Goal: Task Accomplishment & Management: Use online tool/utility

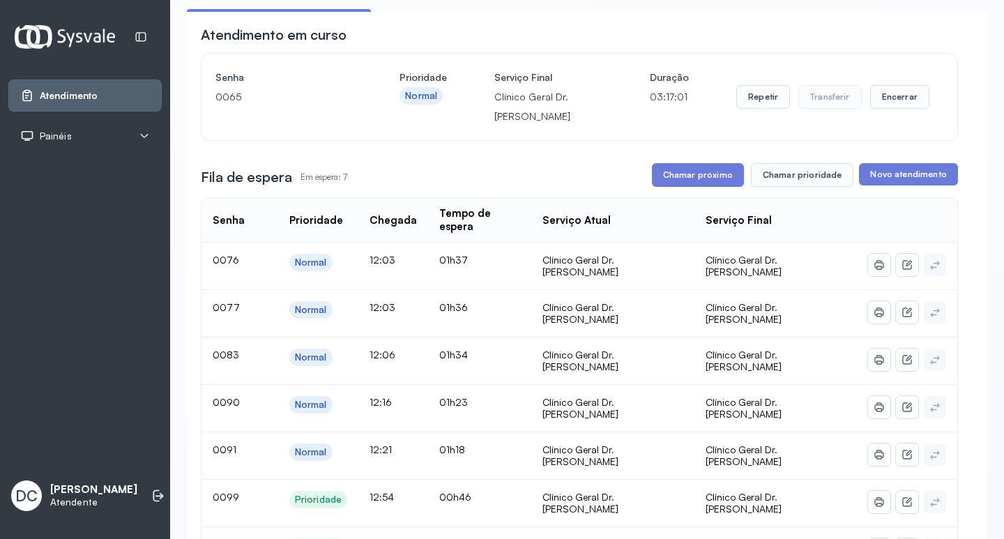
scroll to position [209, 0]
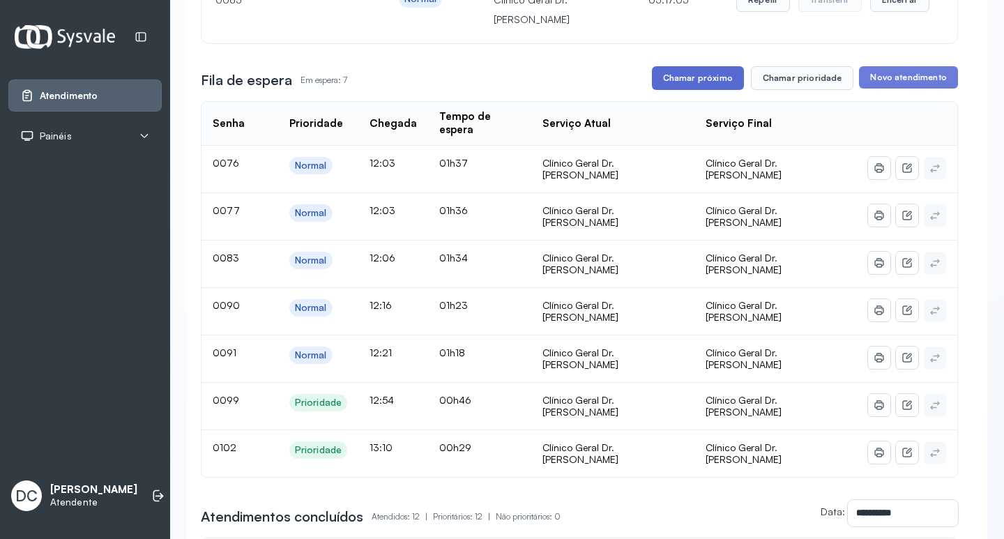
click at [700, 72] on button "Chamar próximo" at bounding box center [698, 78] width 92 height 24
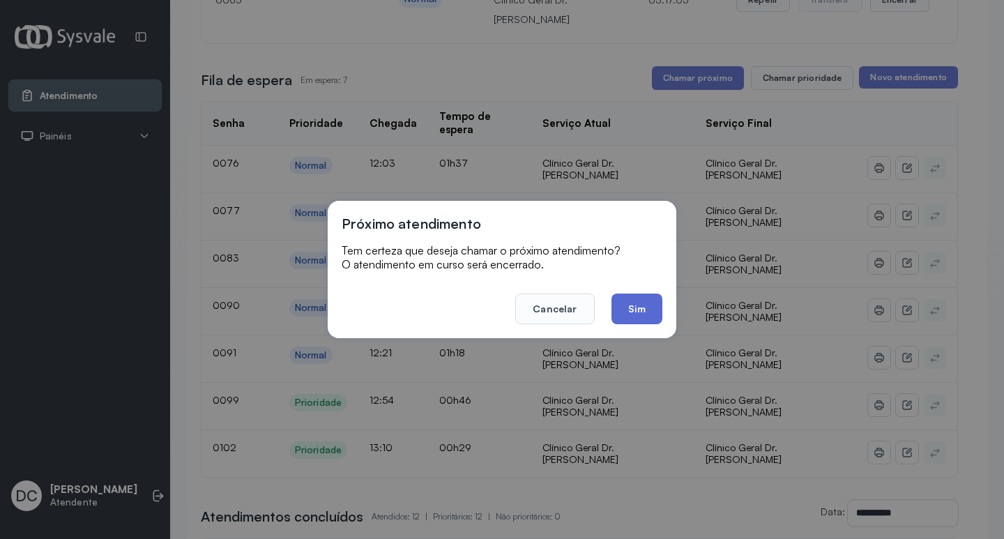
click at [633, 315] on button "Sim" at bounding box center [637, 309] width 51 height 31
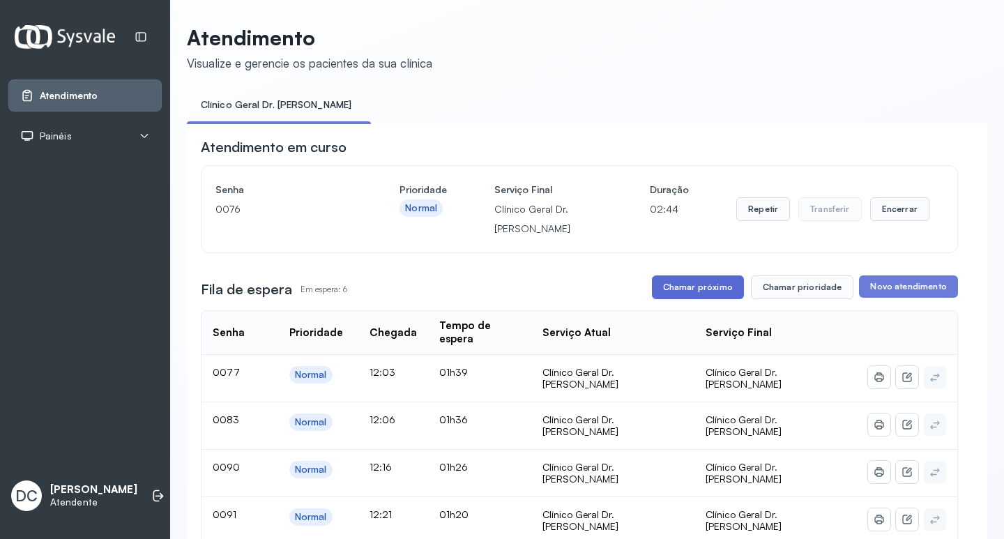
click at [723, 288] on button "Chamar próximo" at bounding box center [698, 287] width 92 height 24
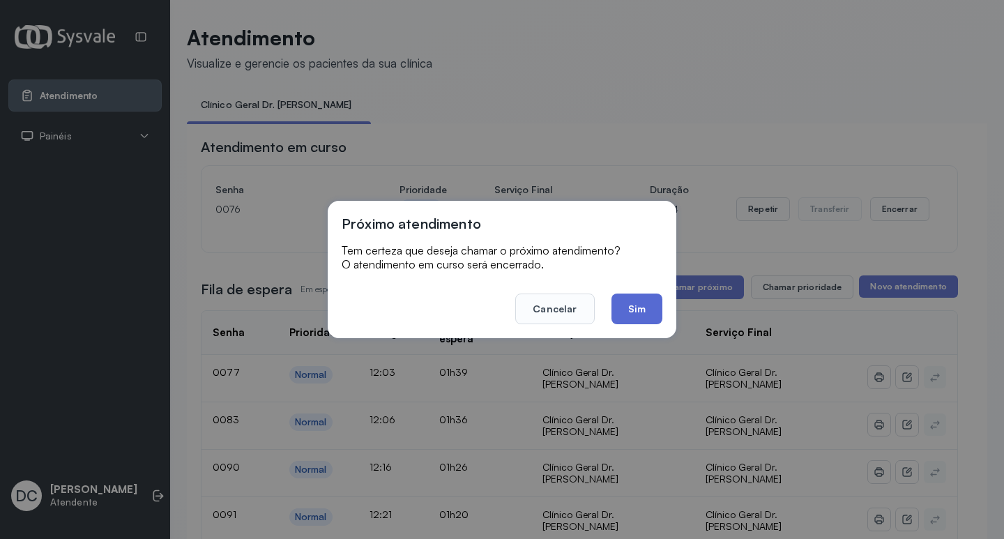
click at [635, 315] on button "Sim" at bounding box center [637, 309] width 51 height 31
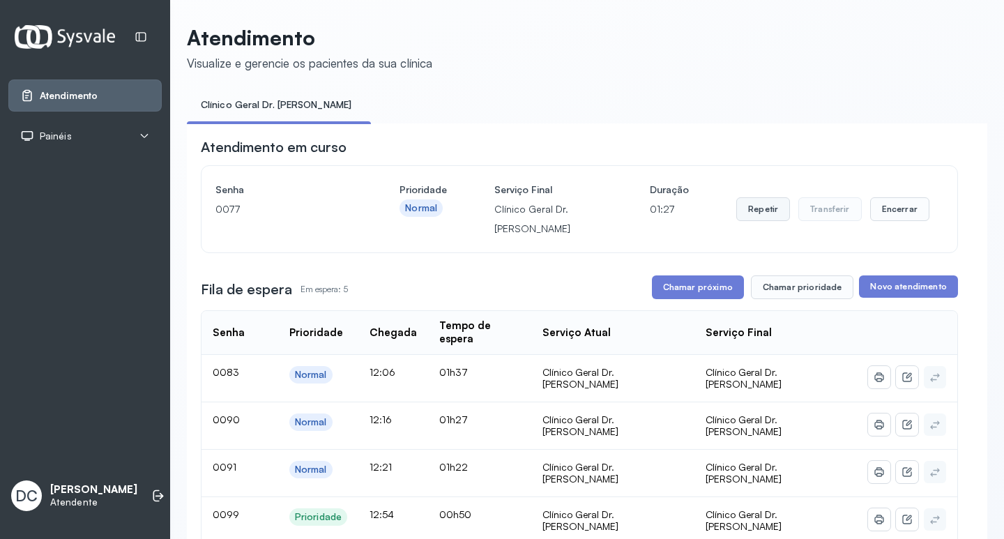
click at [764, 218] on button "Repetir" at bounding box center [763, 209] width 54 height 24
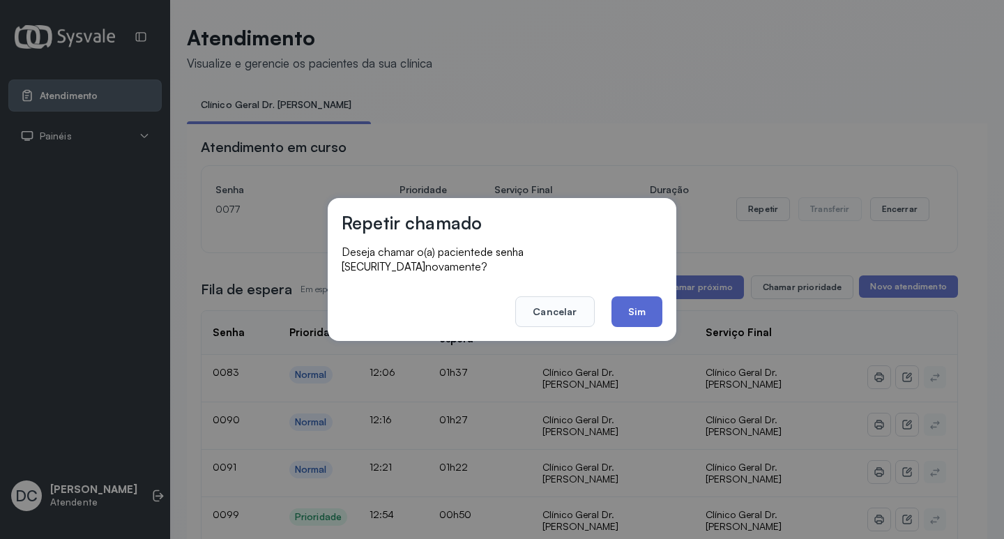
click at [651, 298] on button "Sim" at bounding box center [637, 311] width 51 height 31
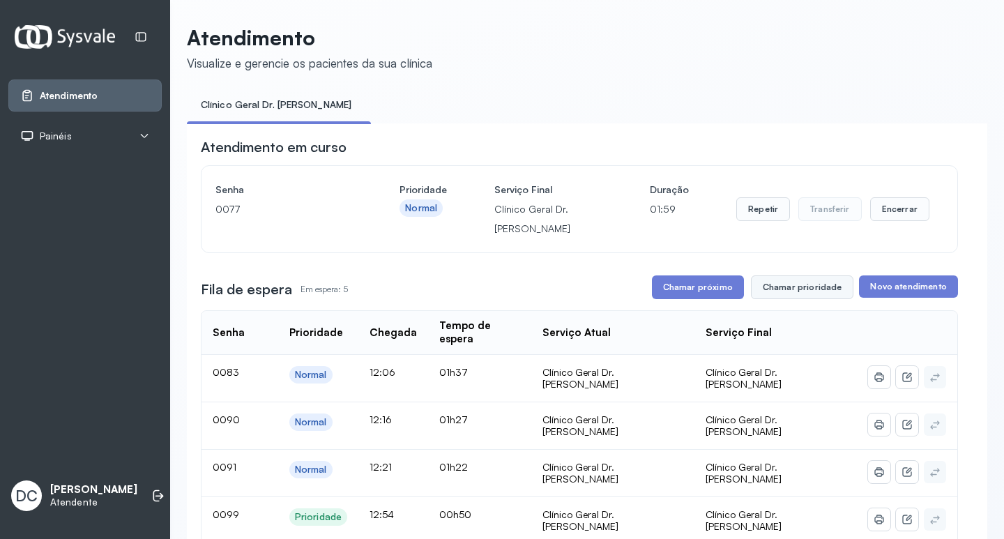
click at [832, 286] on button "Chamar prioridade" at bounding box center [802, 287] width 103 height 24
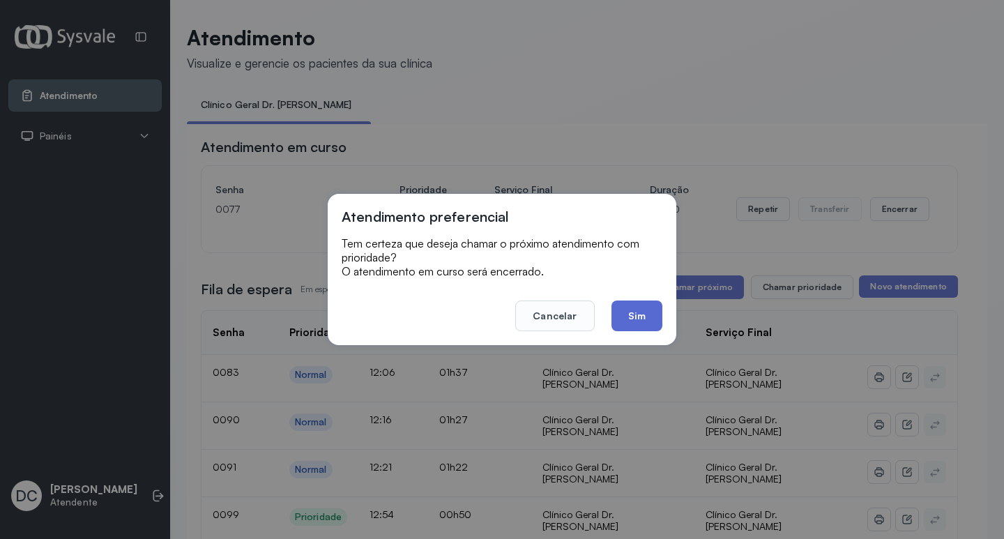
click at [632, 319] on button "Sim" at bounding box center [637, 316] width 51 height 31
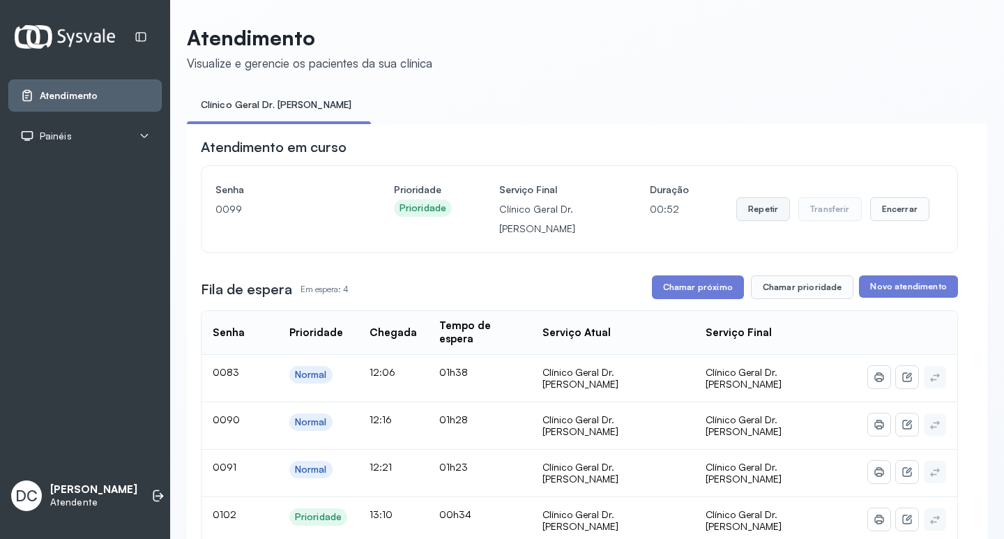
click at [741, 213] on button "Repetir" at bounding box center [763, 209] width 54 height 24
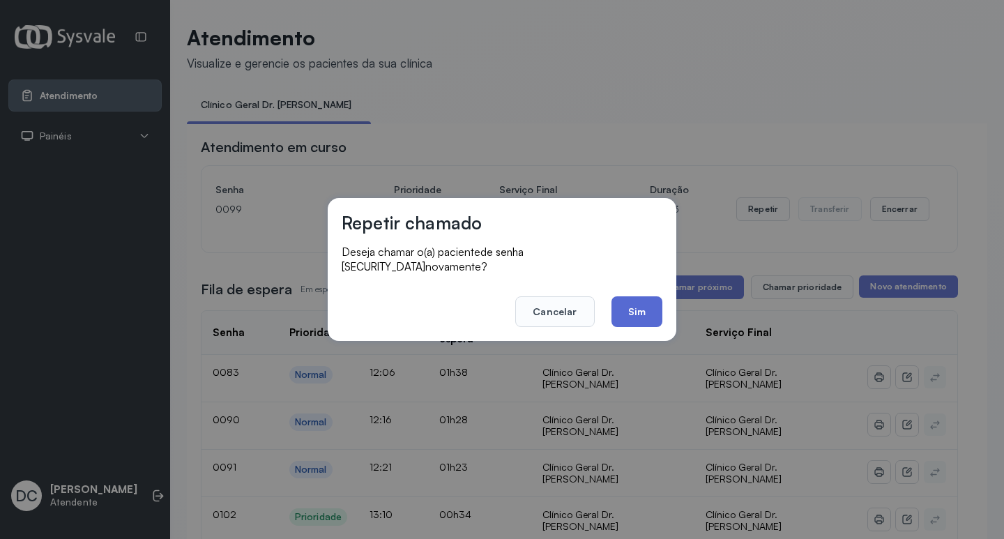
click at [623, 309] on button "Sim" at bounding box center [637, 311] width 51 height 31
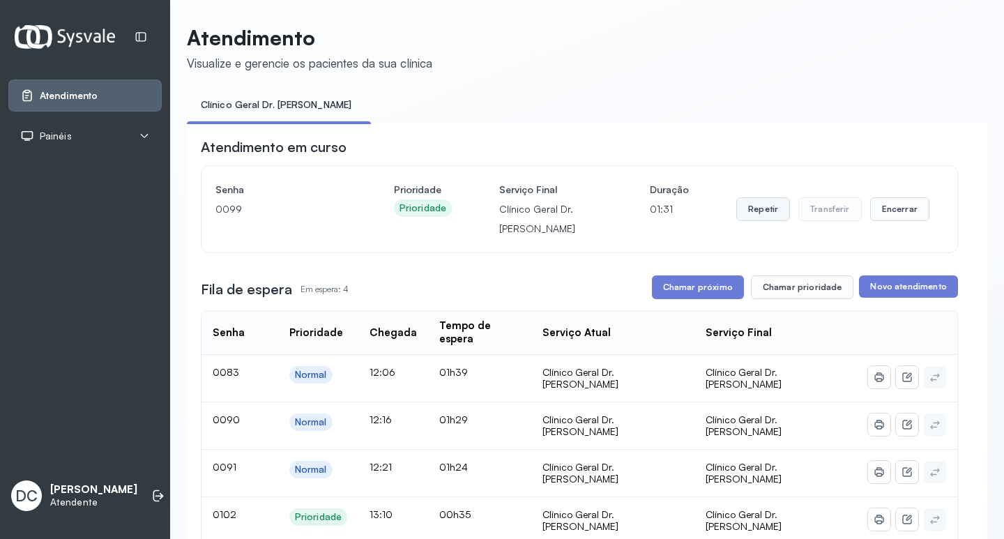
click at [744, 209] on button "Repetir" at bounding box center [763, 209] width 54 height 24
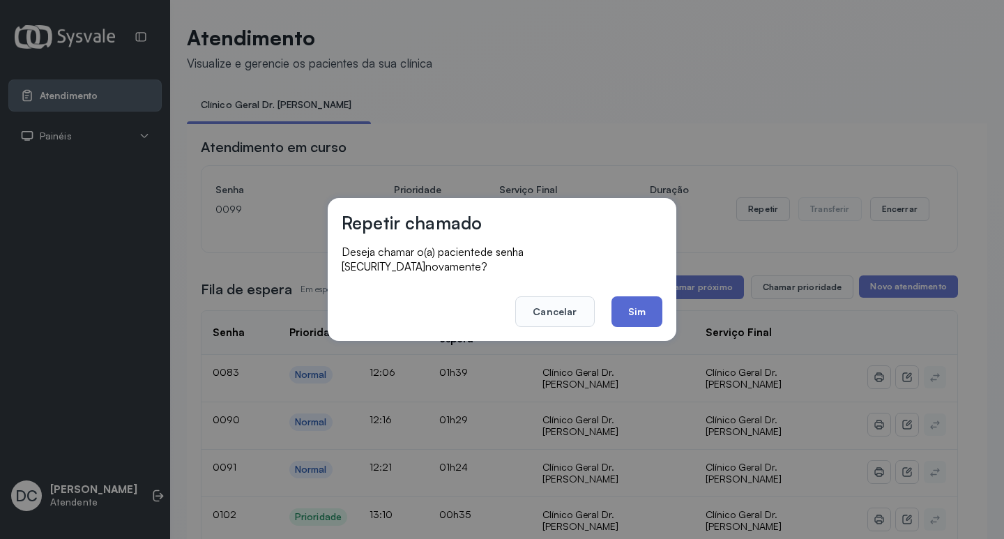
click at [627, 310] on button "Sim" at bounding box center [637, 311] width 51 height 31
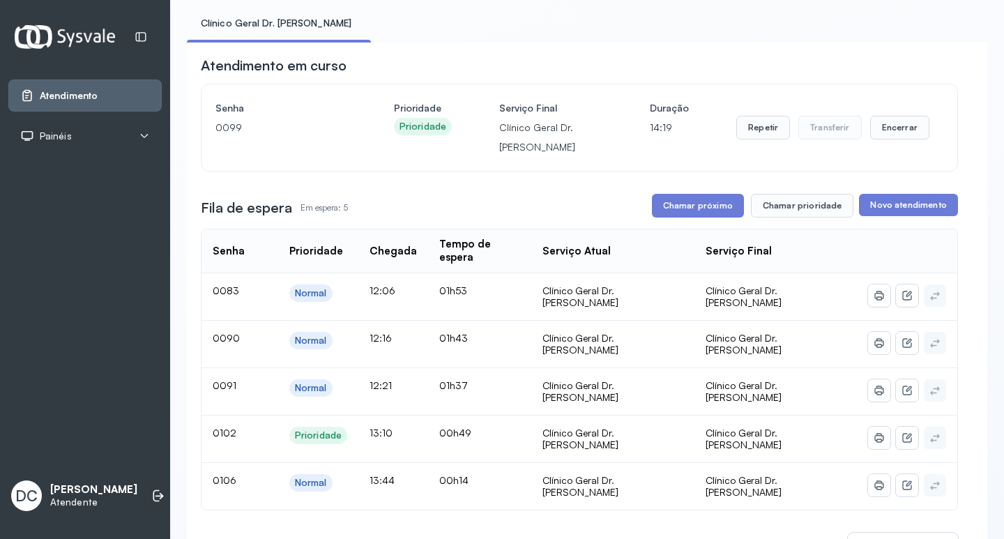
scroll to position [209, 0]
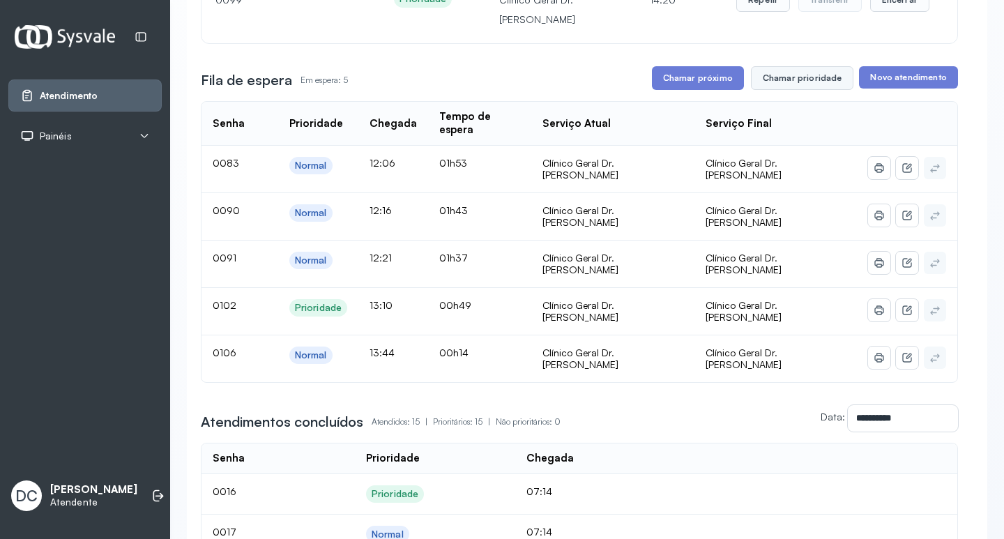
click at [801, 83] on button "Chamar prioridade" at bounding box center [802, 78] width 103 height 24
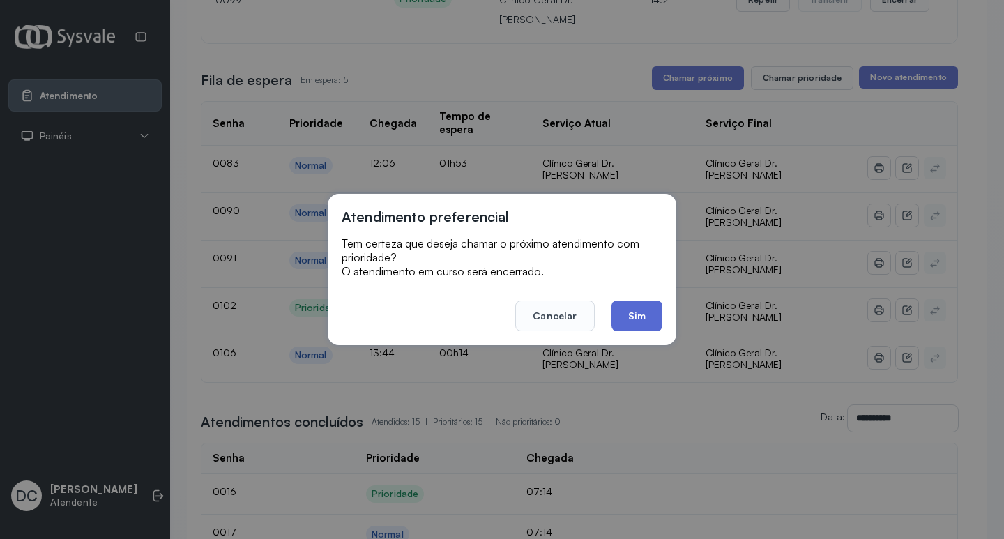
click at [636, 319] on button "Sim" at bounding box center [637, 316] width 51 height 31
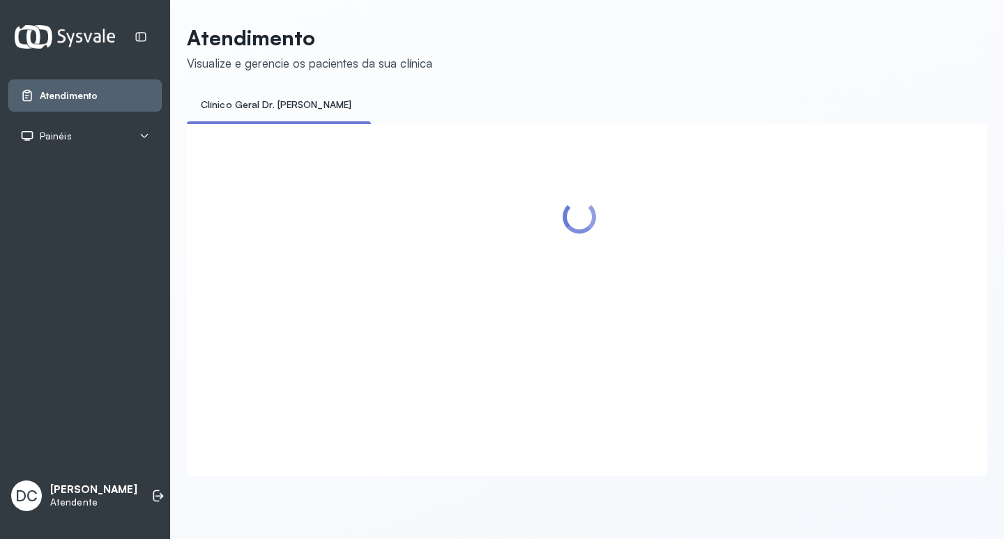
scroll to position [0, 0]
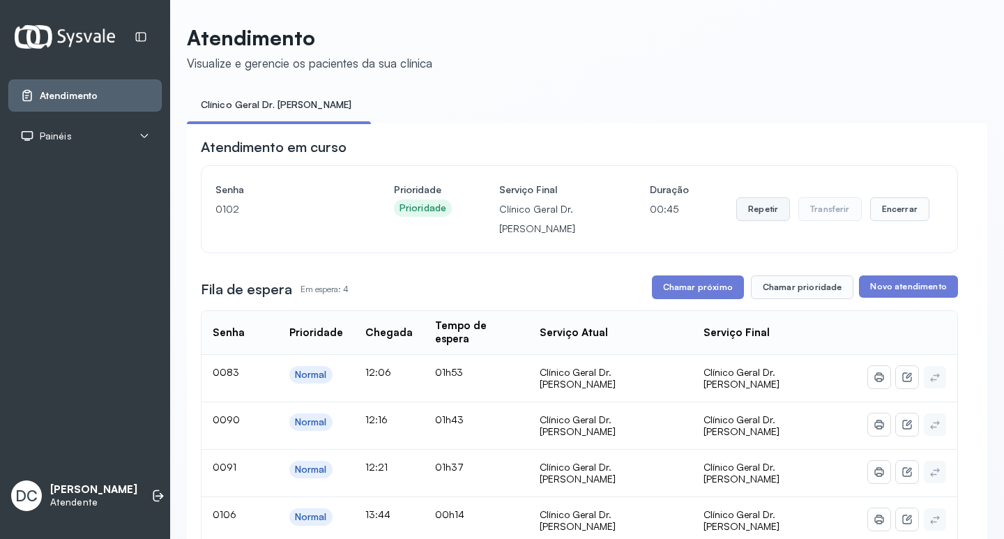
click at [762, 216] on button "Repetir" at bounding box center [763, 209] width 54 height 24
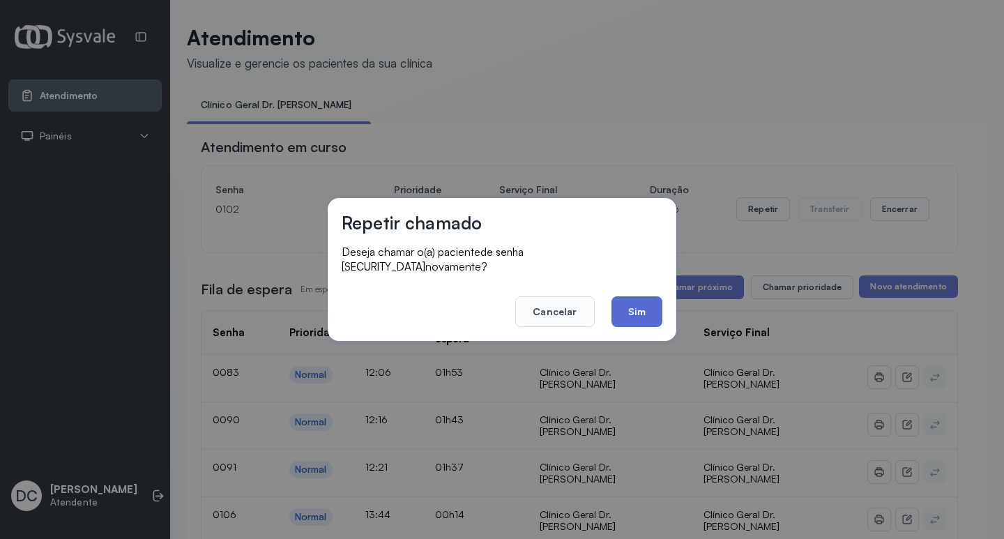
click at [650, 299] on button "Sim" at bounding box center [637, 311] width 51 height 31
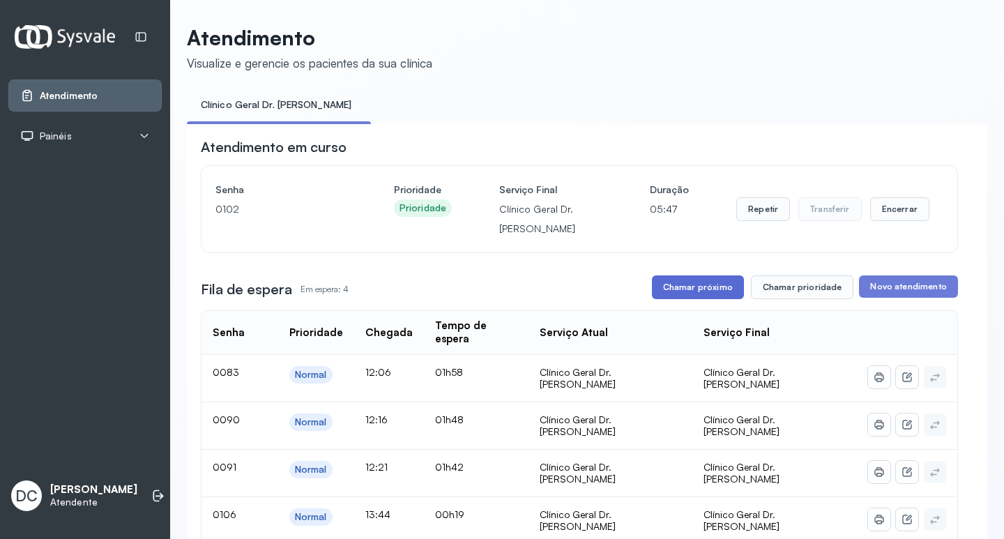
click at [693, 298] on button "Chamar próximo" at bounding box center [698, 287] width 92 height 24
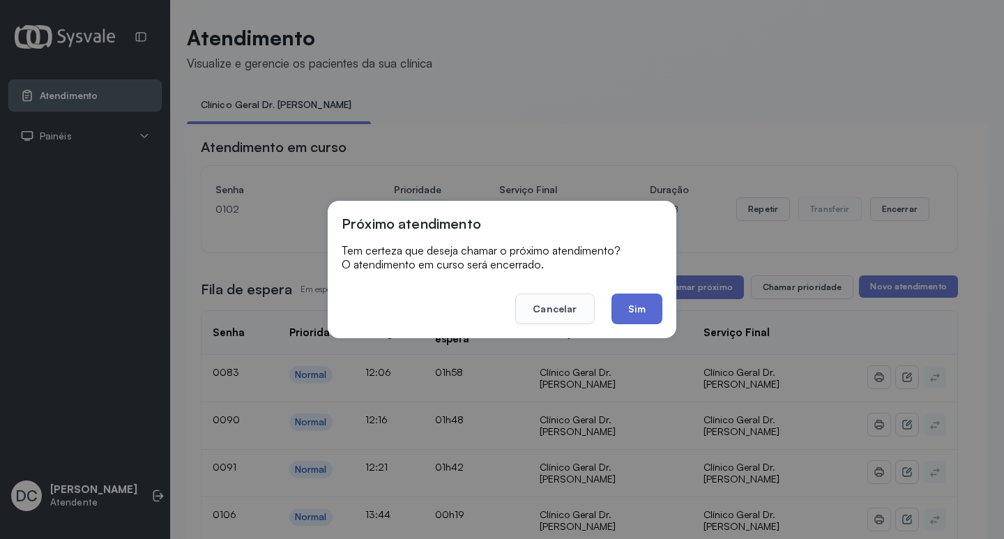
click at [657, 307] on button "Sim" at bounding box center [637, 309] width 51 height 31
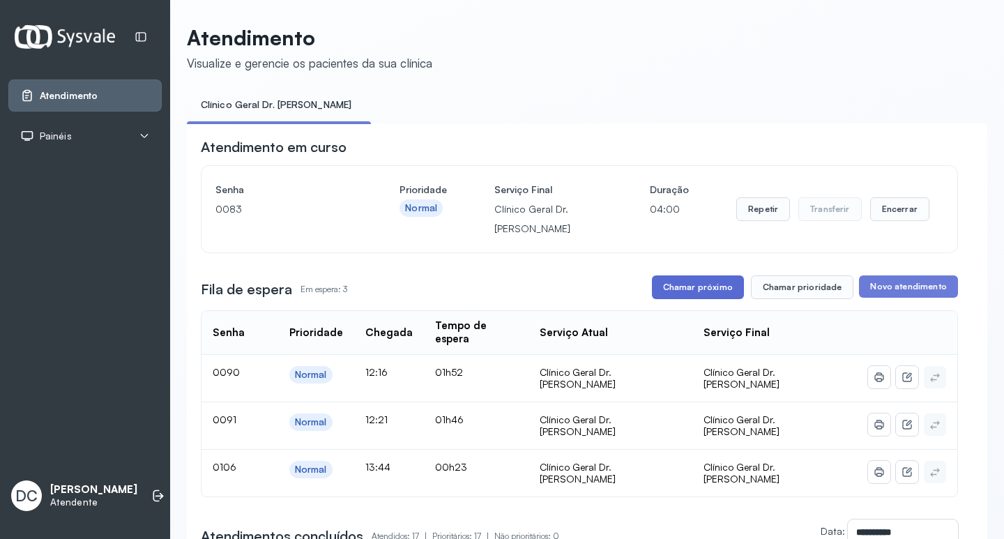
click at [698, 292] on button "Chamar próximo" at bounding box center [698, 287] width 92 height 24
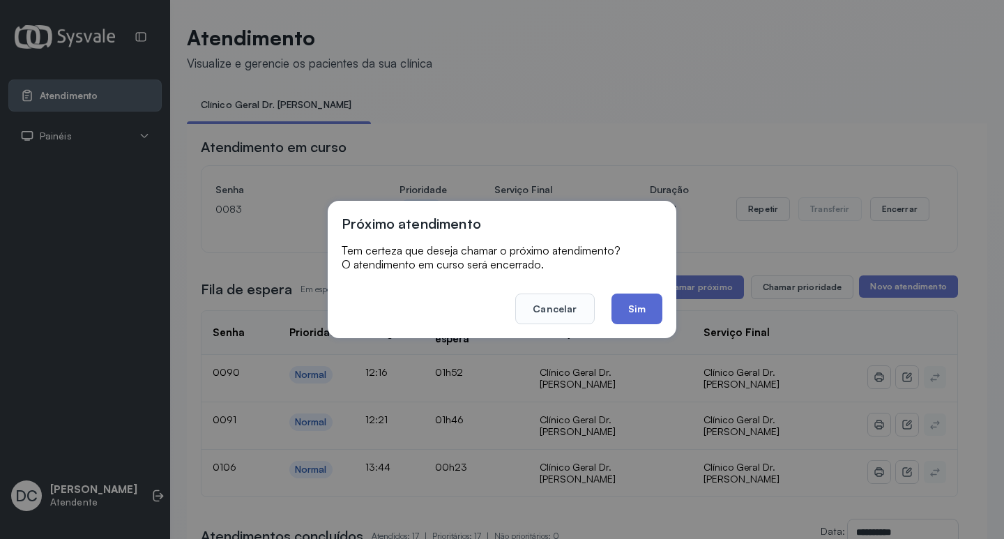
click at [642, 310] on button "Sim" at bounding box center [637, 309] width 51 height 31
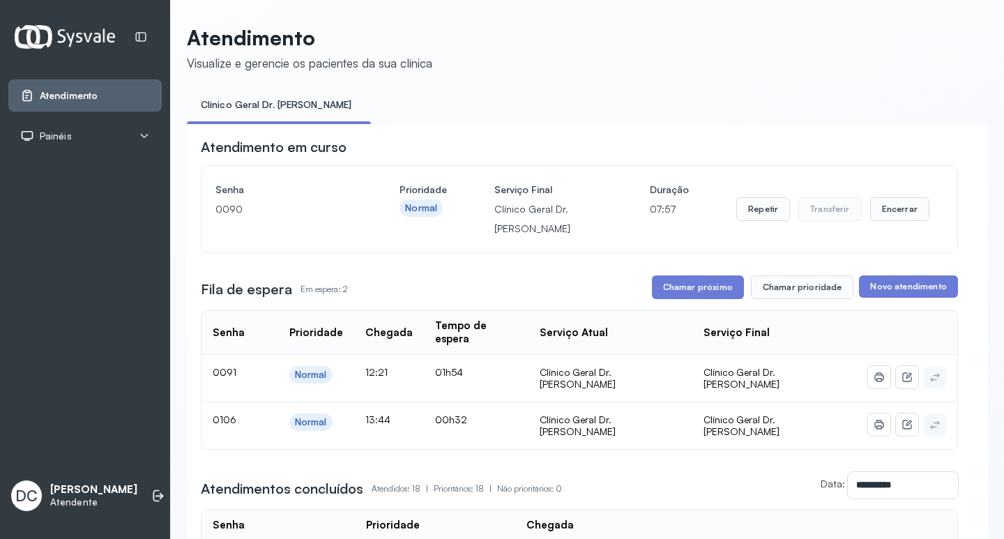
click at [683, 279] on button "Chamar próximo" at bounding box center [698, 287] width 92 height 24
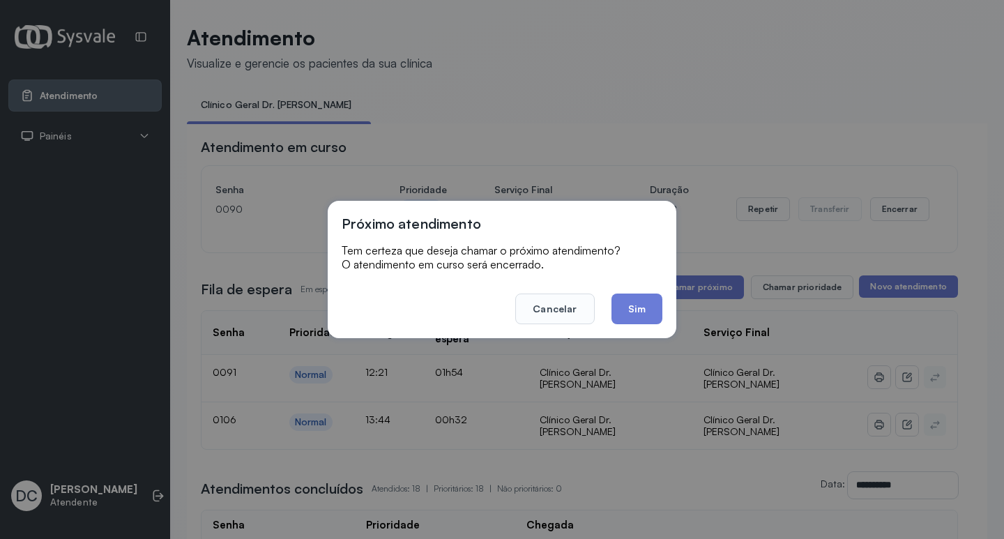
click at [654, 293] on footer "Cancelar Sim" at bounding box center [502, 299] width 321 height 50
click at [626, 303] on button "Sim" at bounding box center [637, 309] width 51 height 31
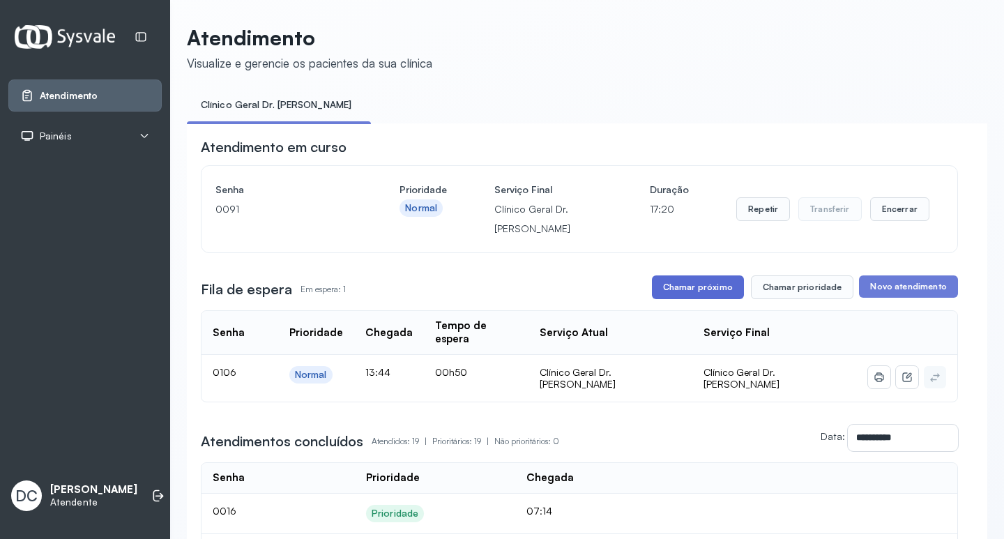
click at [668, 292] on button "Chamar próximo" at bounding box center [698, 287] width 92 height 24
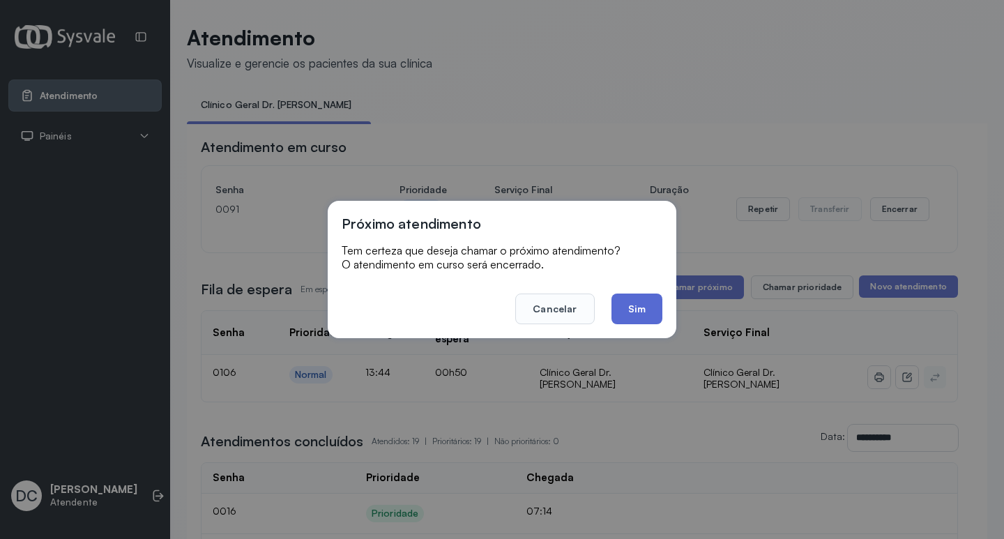
click at [629, 309] on button "Sim" at bounding box center [637, 309] width 51 height 31
